Goal: Navigation & Orientation: Find specific page/section

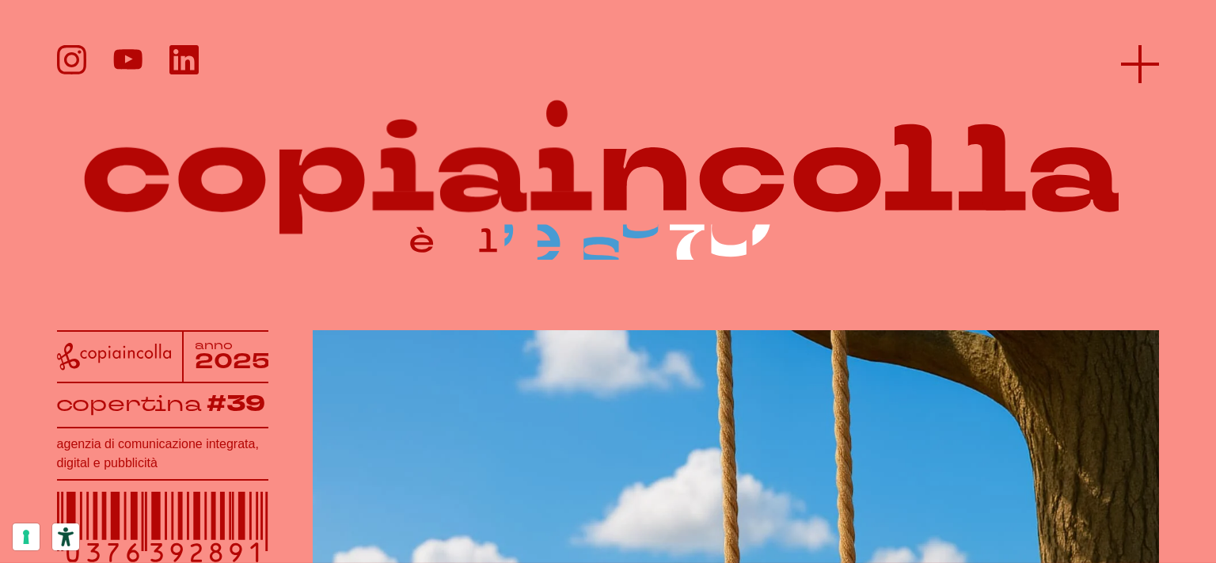
click at [1140, 68] on line at bounding box center [1140, 64] width 0 height 38
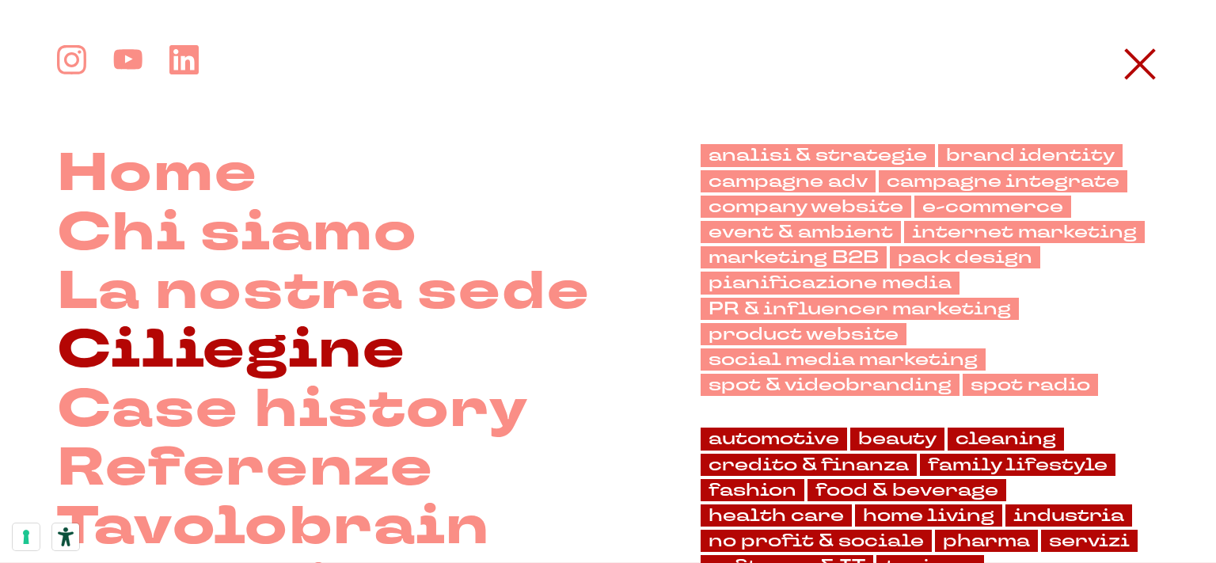
click at [325, 360] on link "Ciliegine" at bounding box center [231, 350] width 349 height 59
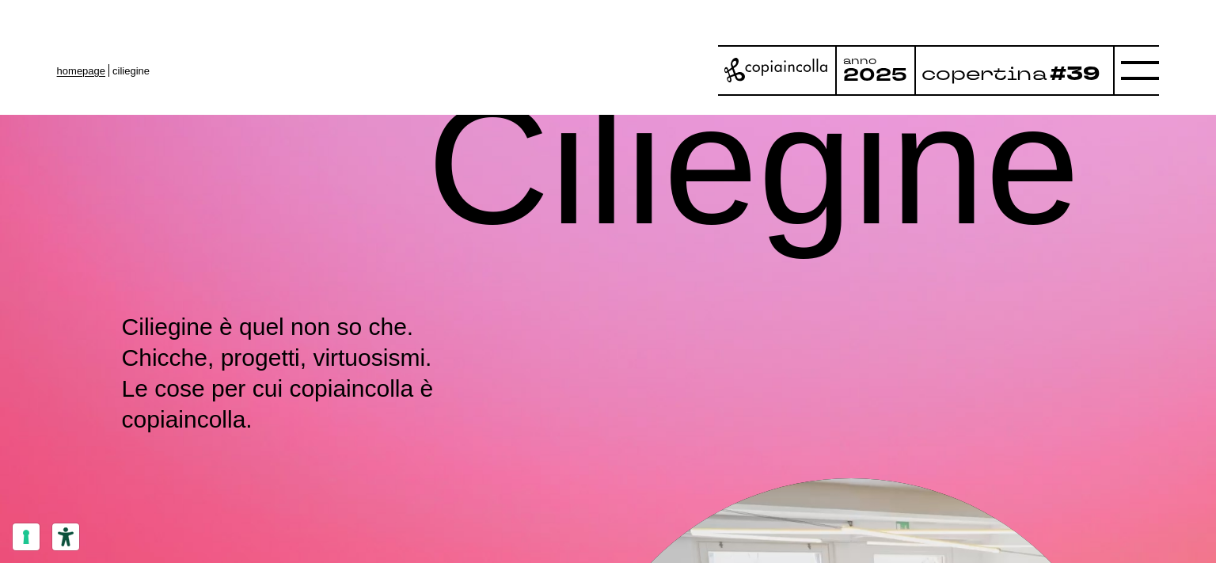
click at [74, 74] on link "homepage" at bounding box center [81, 71] width 48 height 12
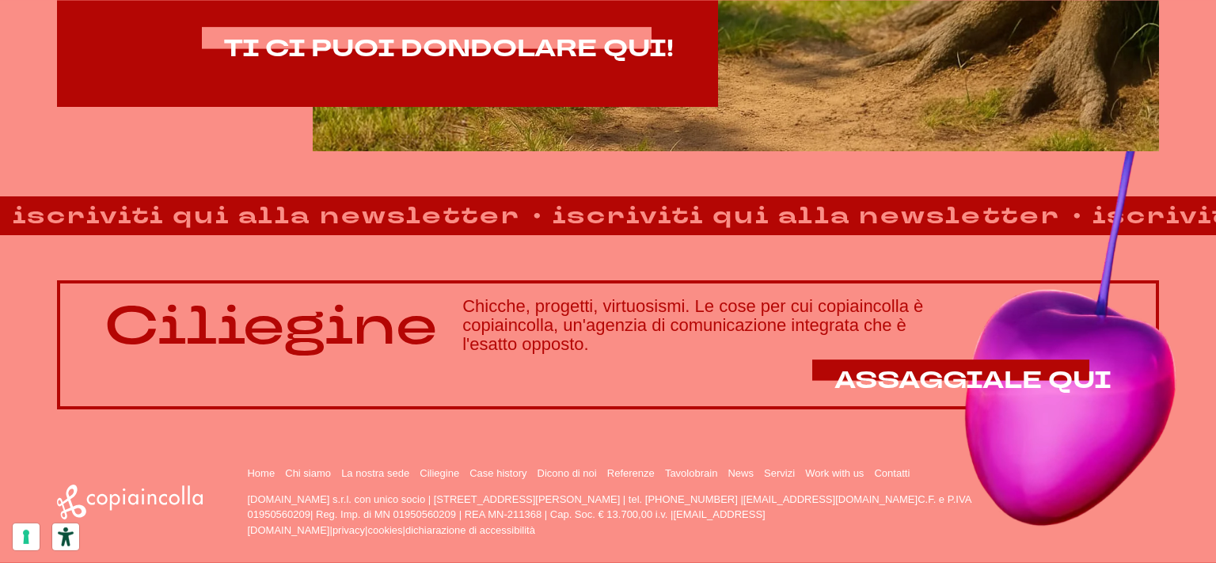
scroll to position [1147, 0]
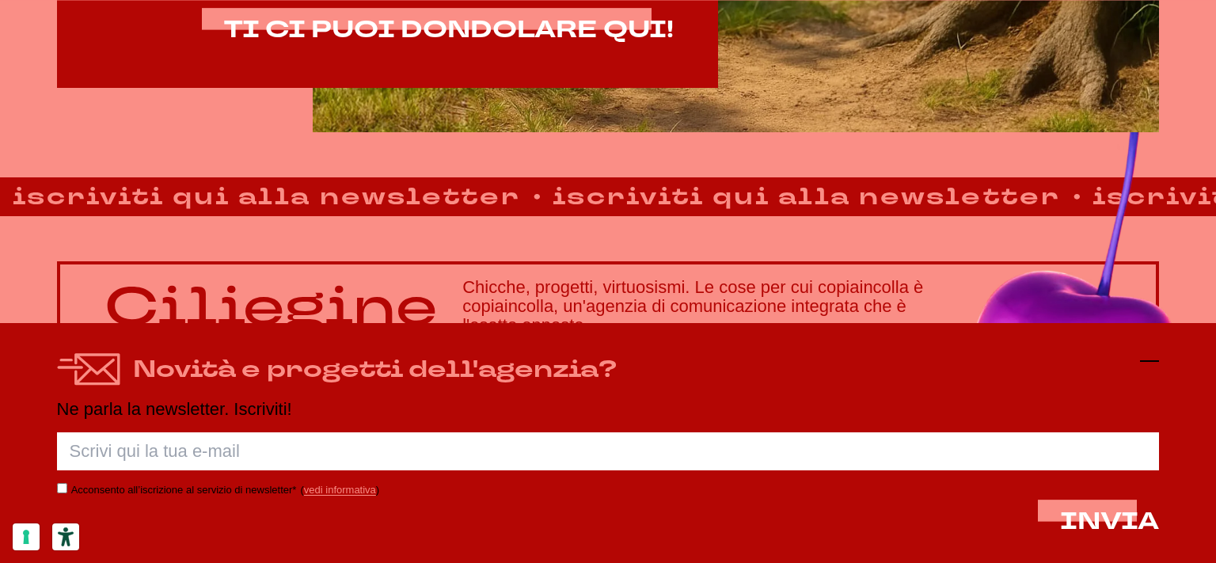
click at [1151, 359] on icon at bounding box center [1149, 361] width 19 height 19
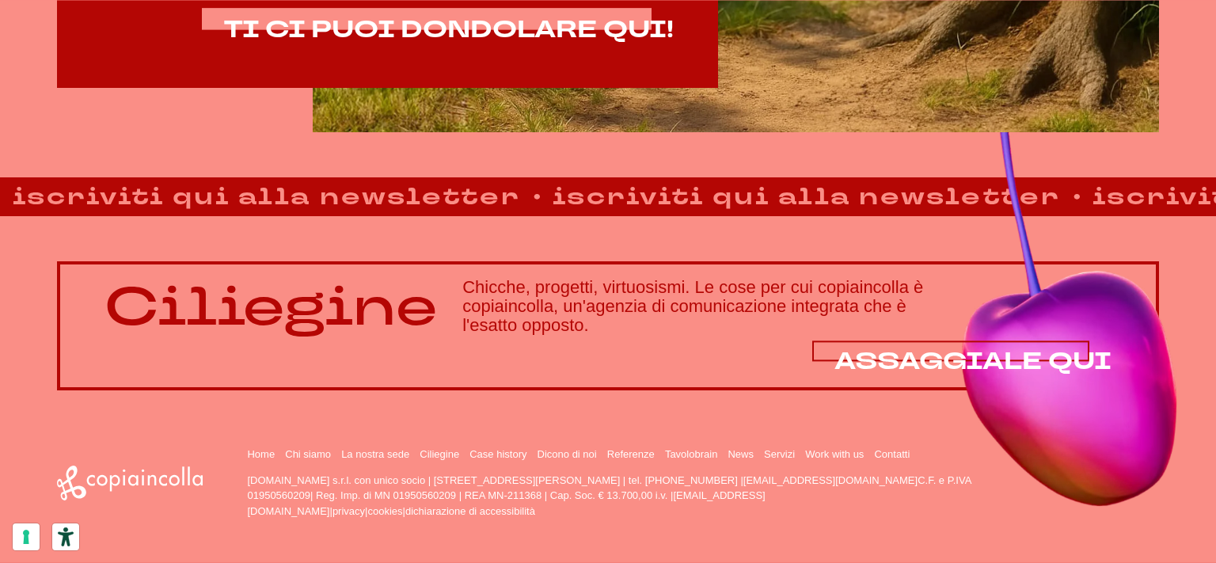
click at [912, 350] on span "ASSAGGIALE QUI" at bounding box center [973, 361] width 277 height 32
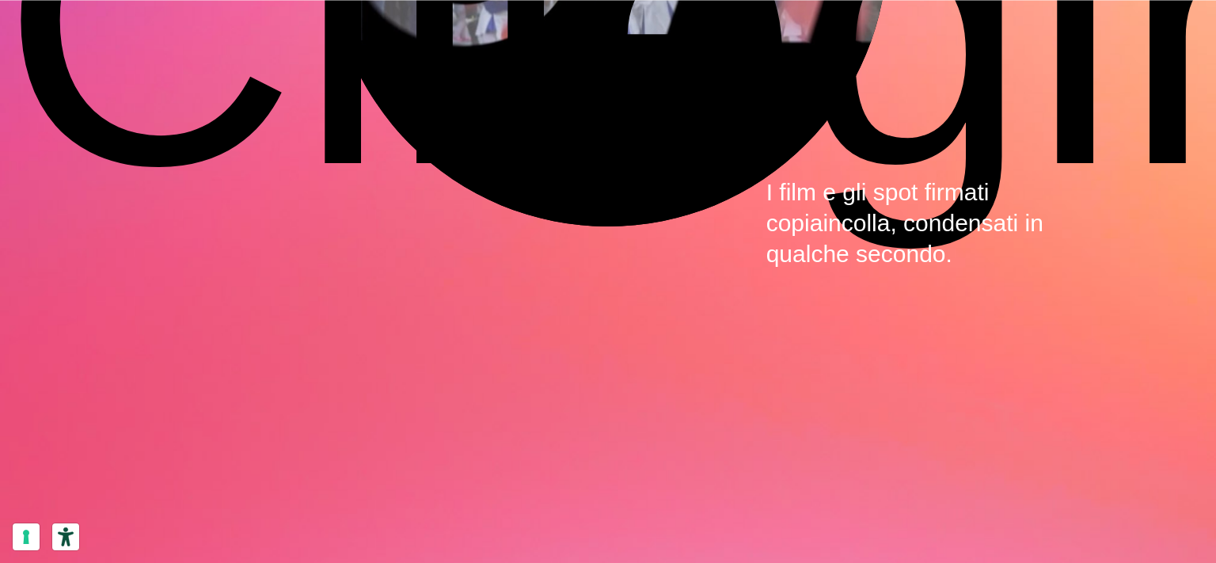
scroll to position [4765, 0]
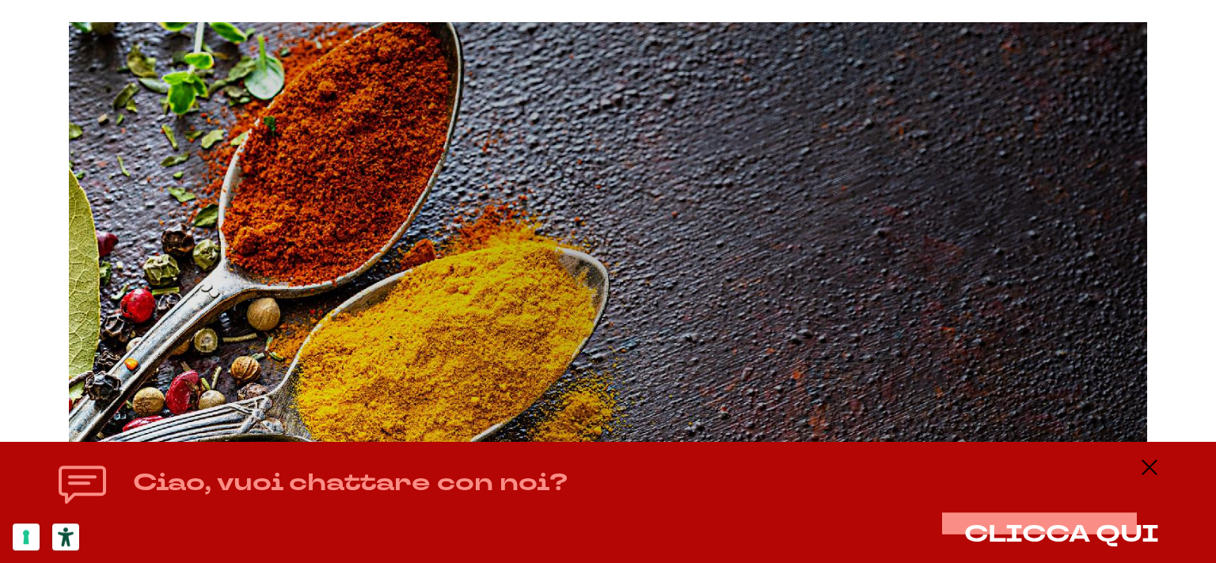
scroll to position [3637, 0]
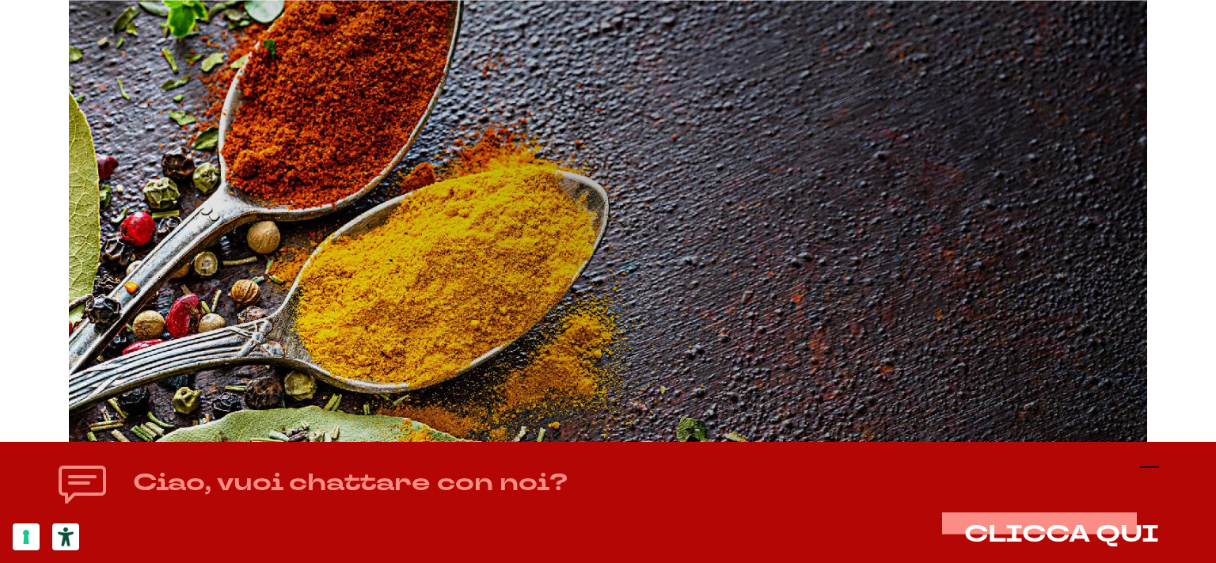
click at [1157, 470] on icon at bounding box center [1149, 467] width 19 height 19
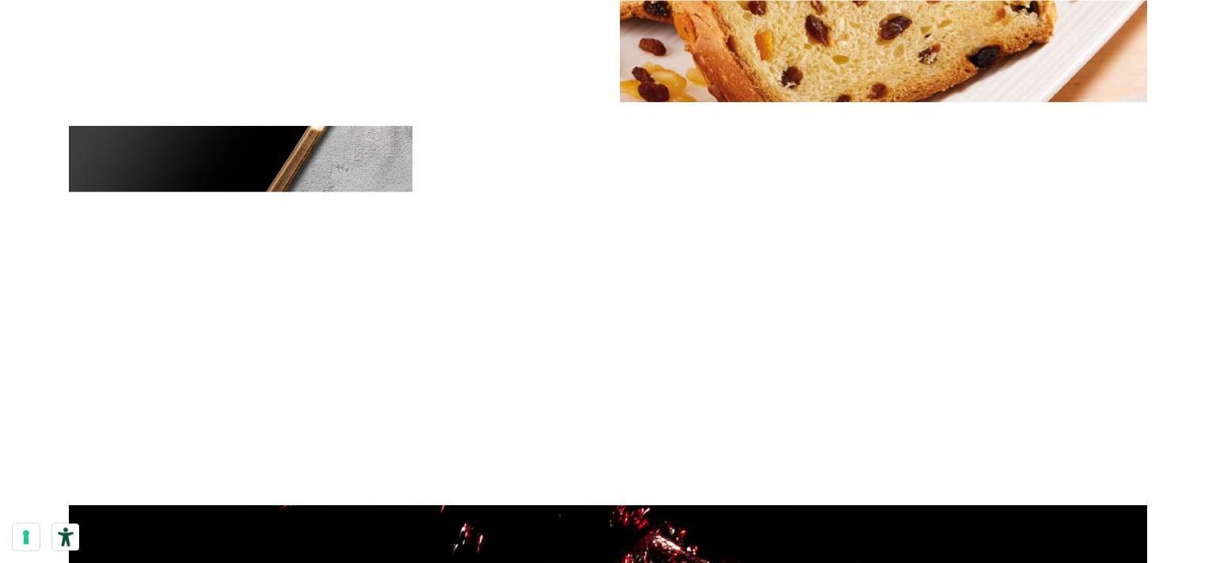
scroll to position [6815, 0]
